Goal: Check status: Check status

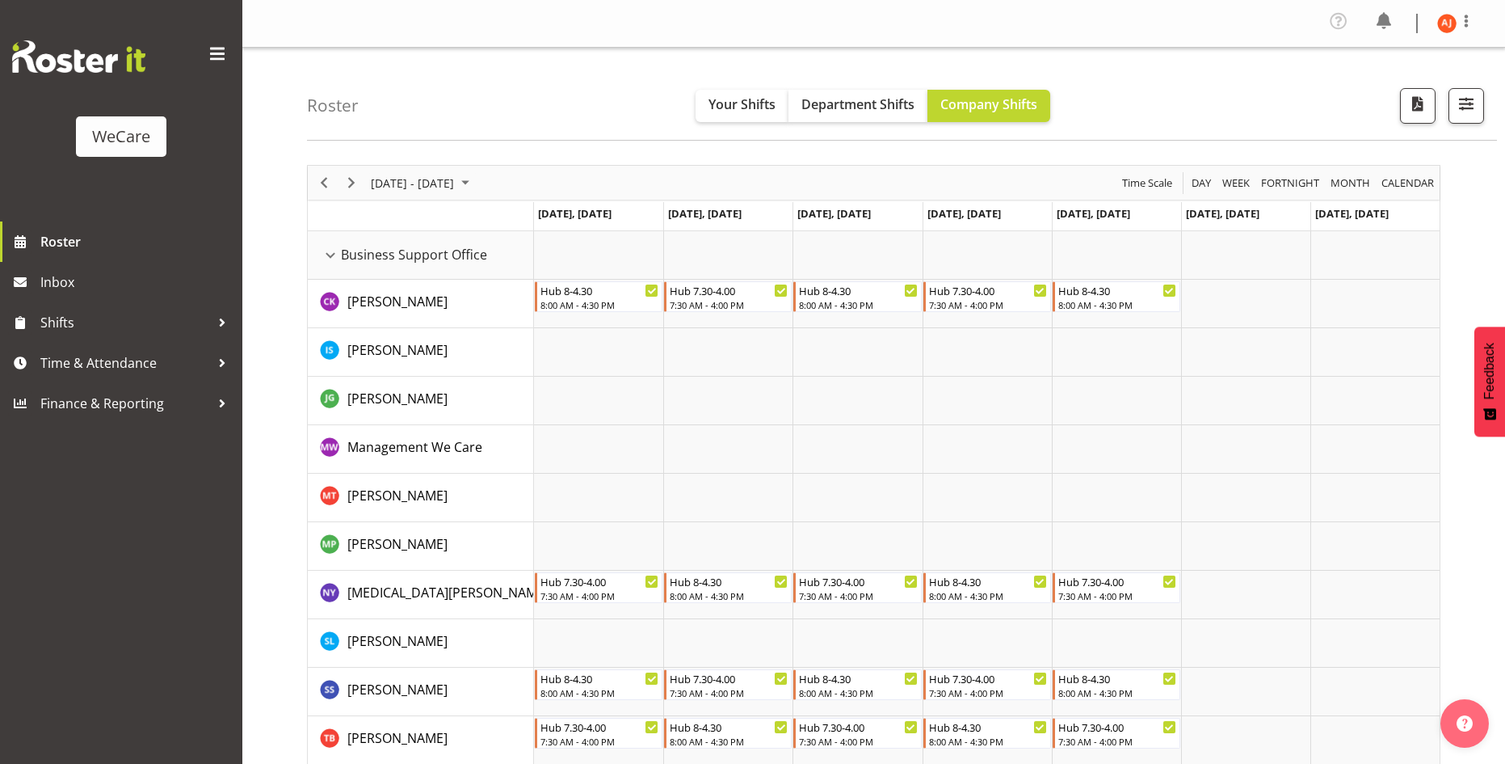
scroll to position [646, 0]
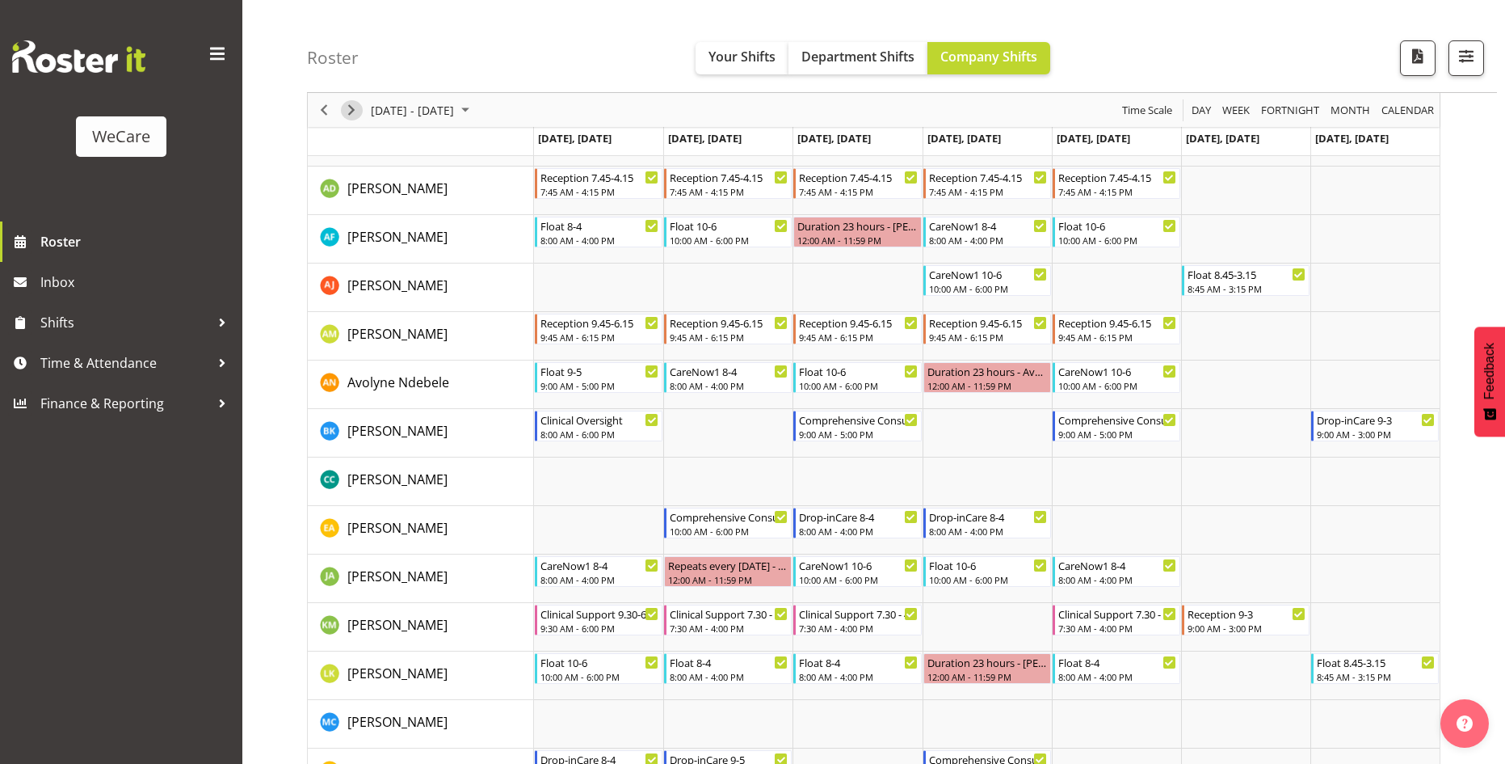
click at [343, 107] on span "Next" at bounding box center [351, 110] width 19 height 20
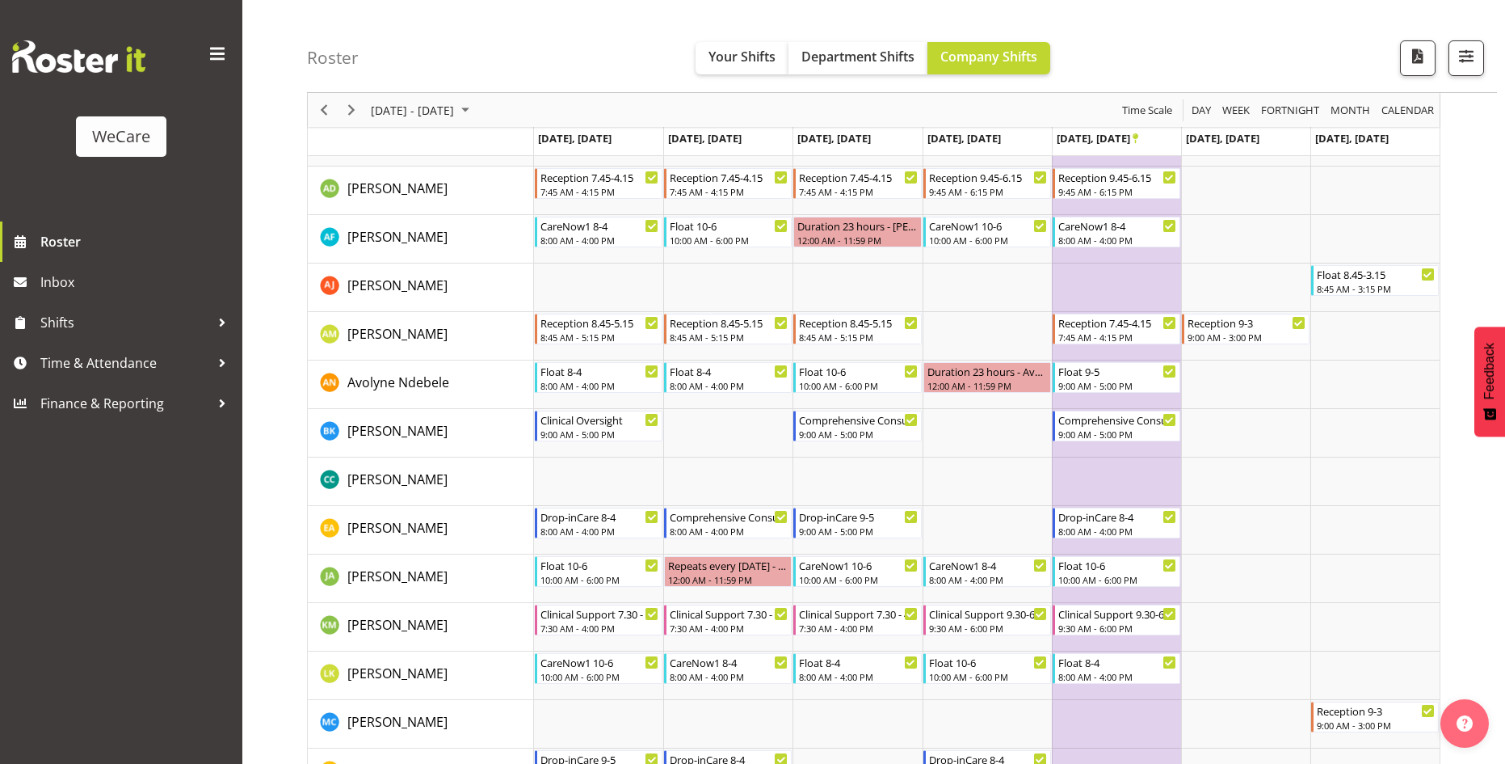
click at [320, 116] on span "Previous" at bounding box center [323, 110] width 19 height 20
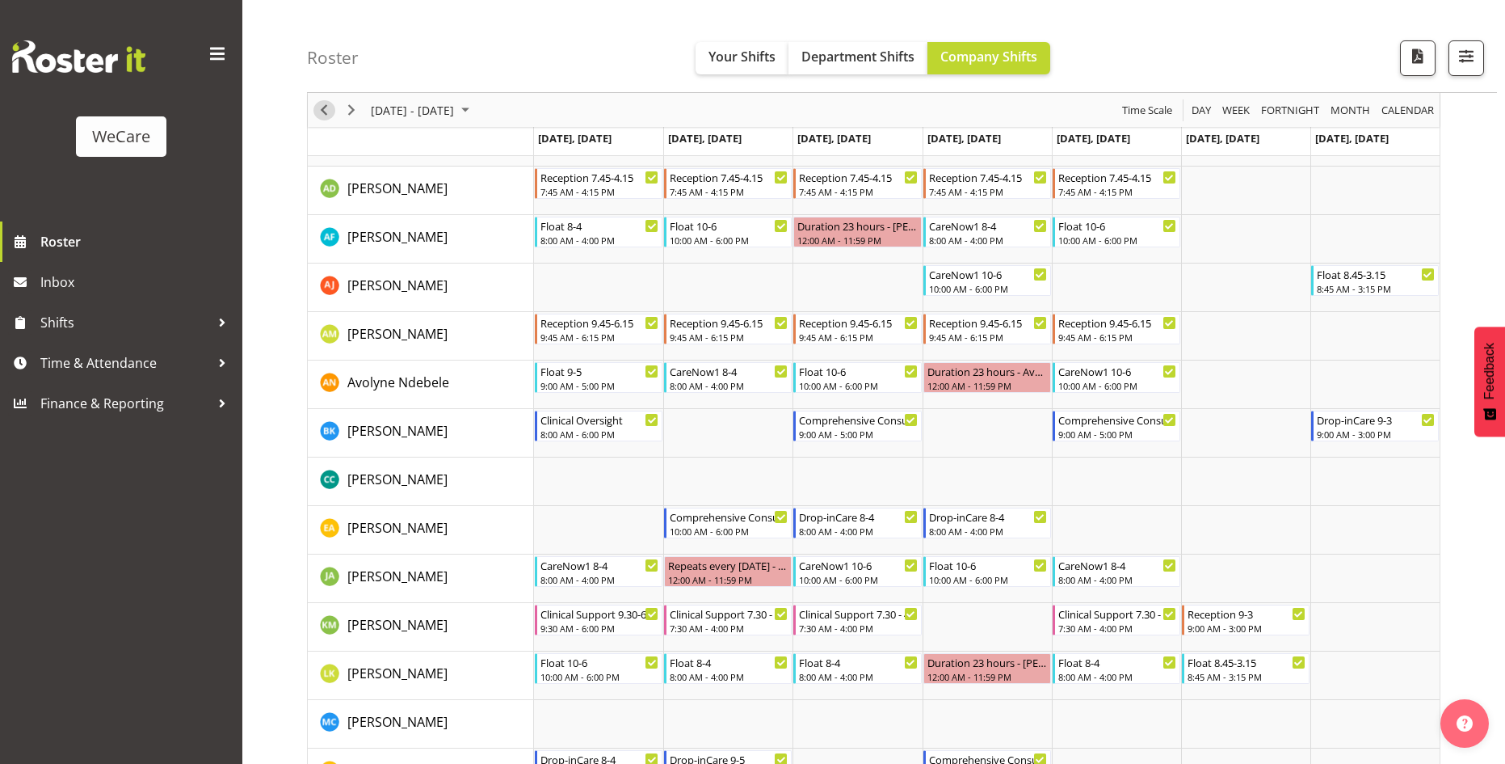
drag, startPoint x: 324, startPoint y: 113, endPoint x: 469, endPoint y: 149, distance: 148.9
click at [324, 113] on span "Previous" at bounding box center [323, 110] width 19 height 20
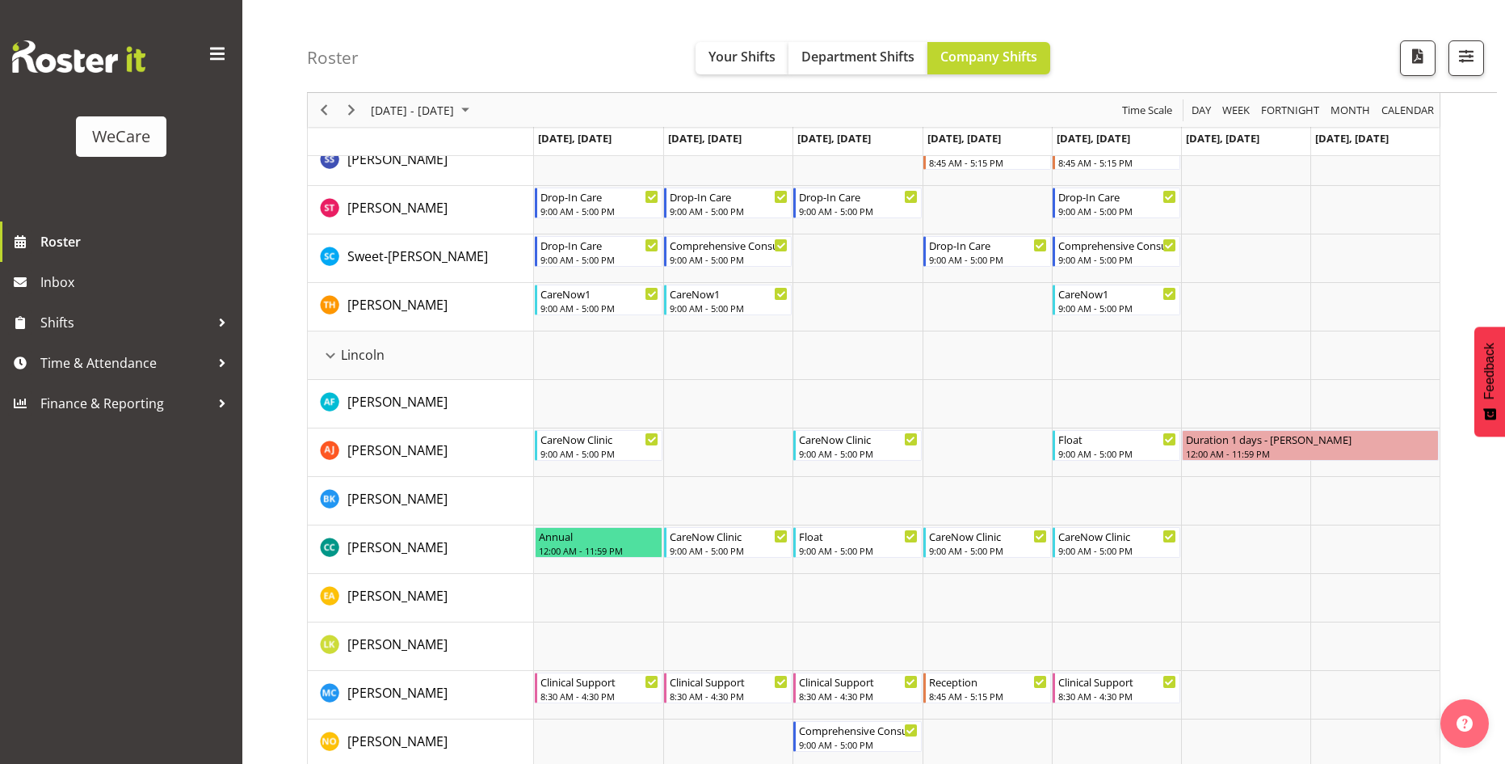
scroll to position [2666, 0]
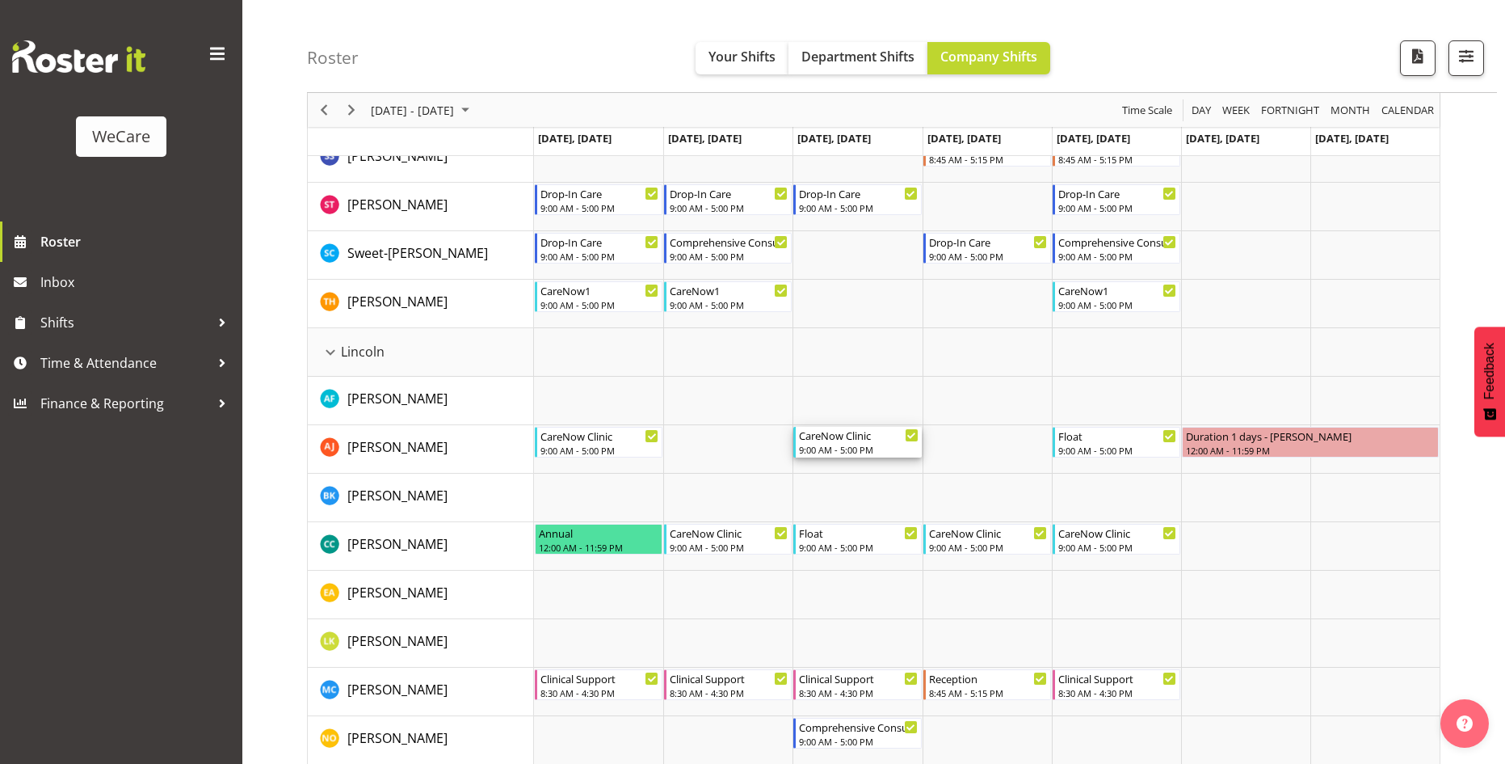
click at [857, 442] on div "CareNow Clinic" at bounding box center [858, 435] width 119 height 16
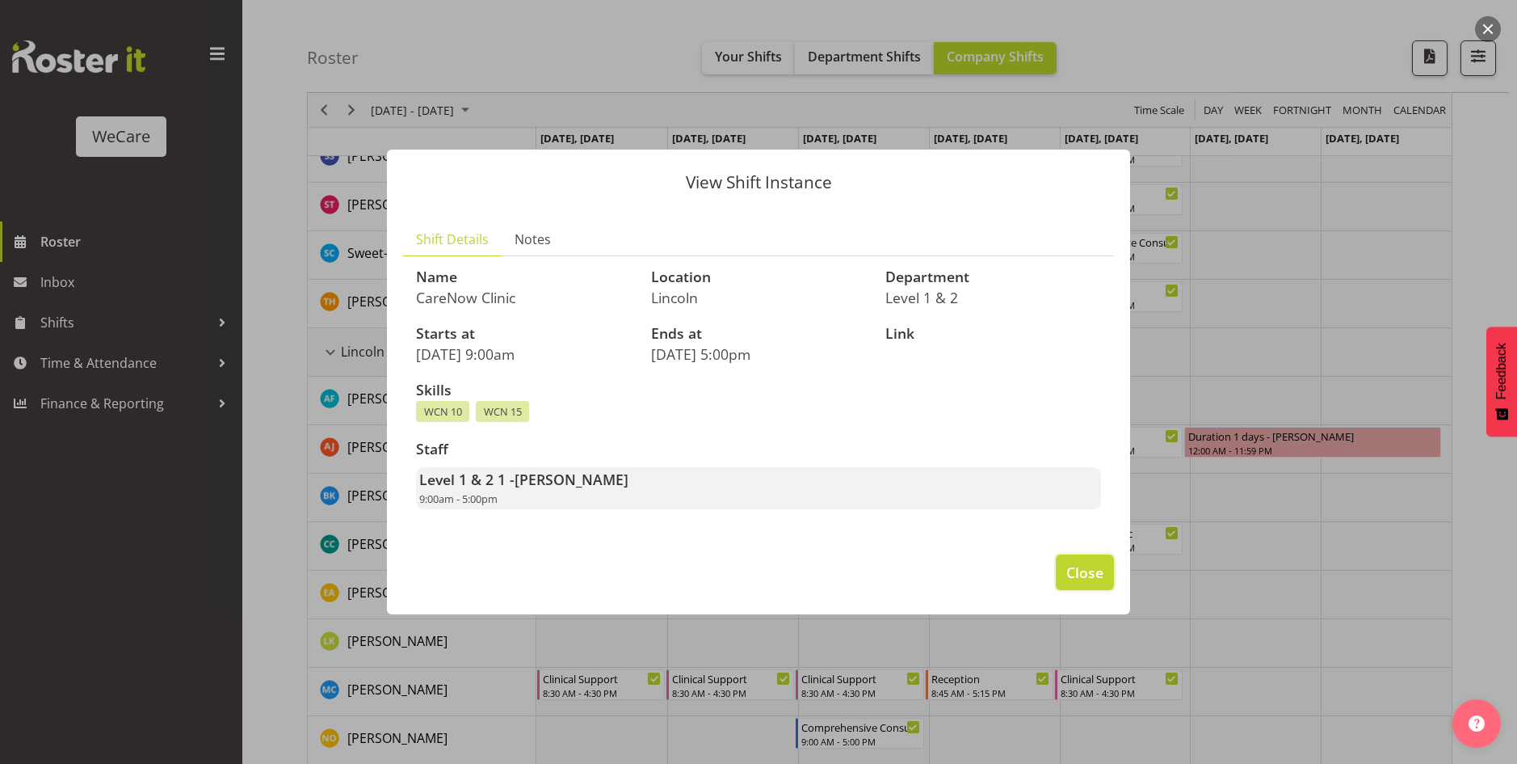
click at [1075, 582] on span "Close" at bounding box center [1084, 572] width 37 height 21
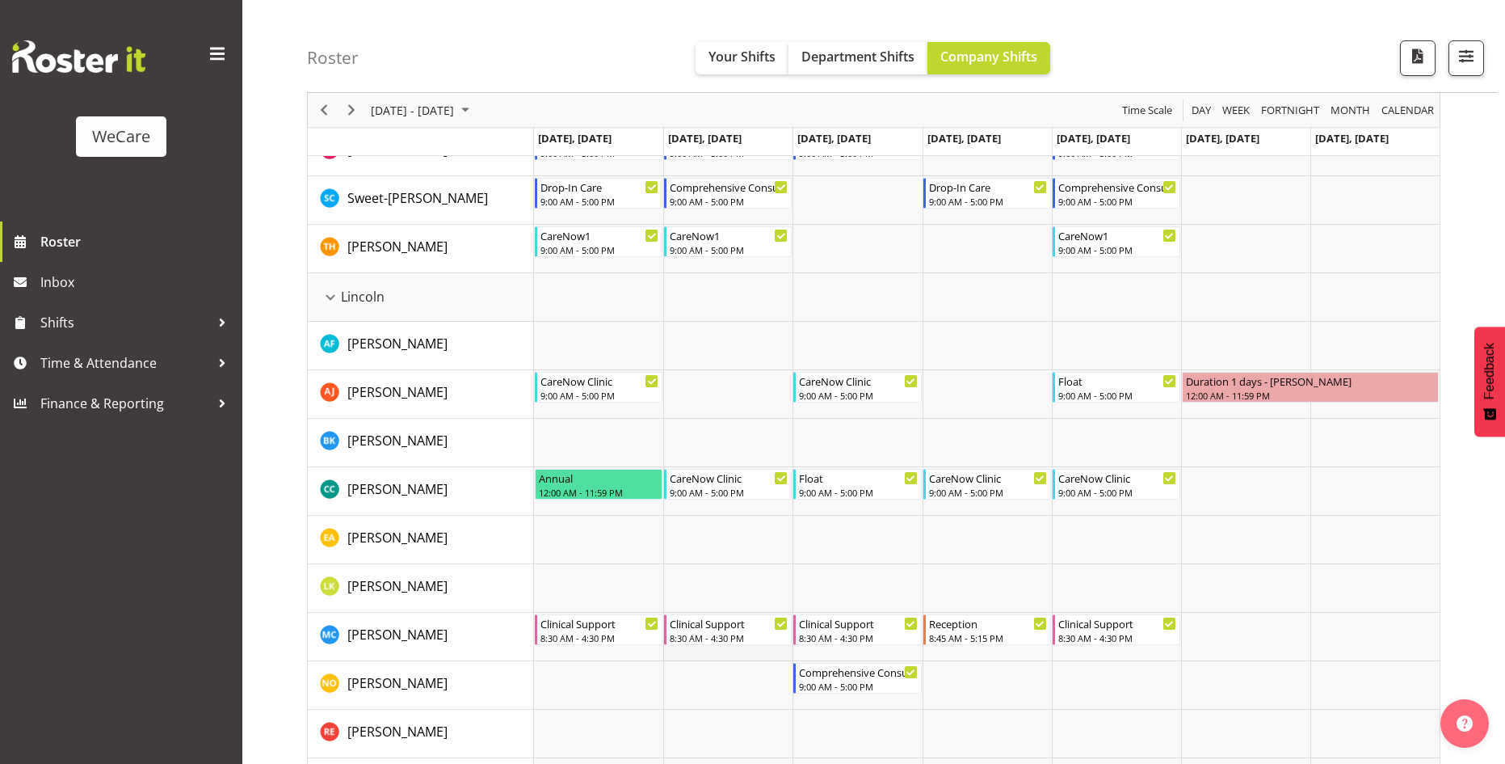
scroll to position [2747, 0]
